Goal: Information Seeking & Learning: Learn about a topic

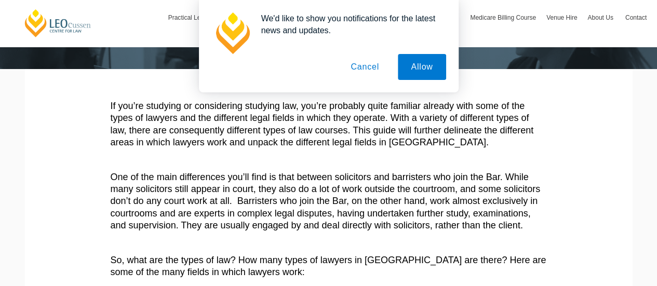
click at [365, 73] on button "Cancel" at bounding box center [365, 67] width 55 height 26
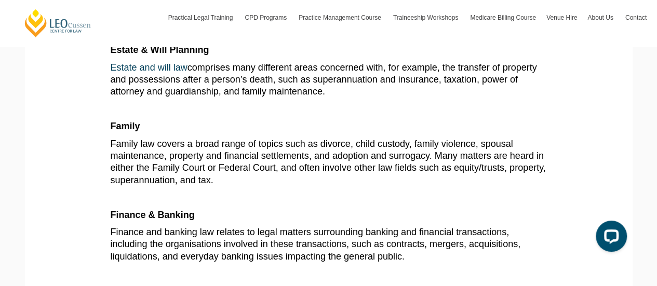
scroll to position [1222, 0]
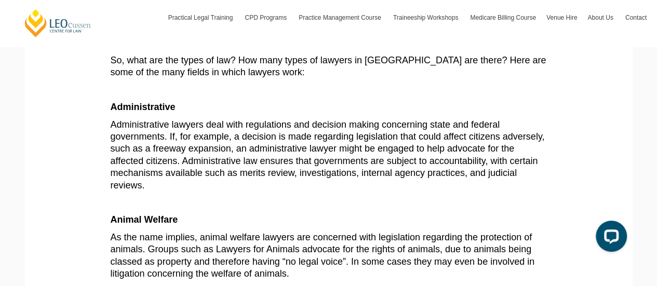
scroll to position [309, 0]
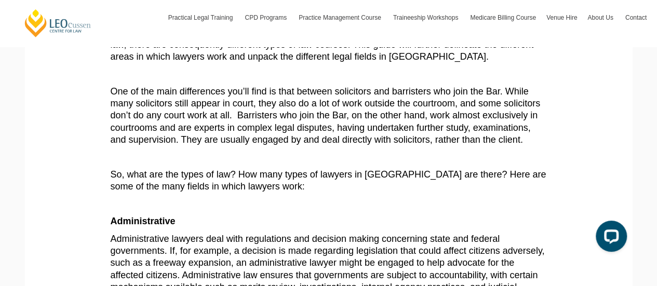
scroll to position [871, 0]
